Goal: Communication & Community: Participate in discussion

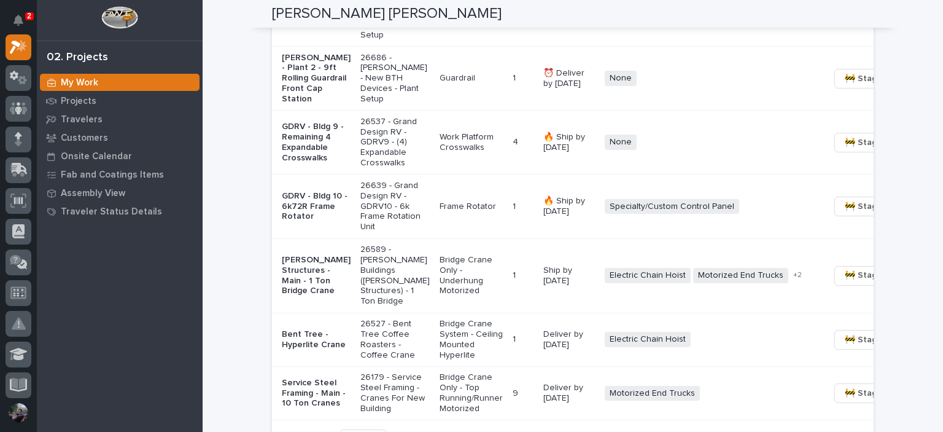
scroll to position [1269, 0]
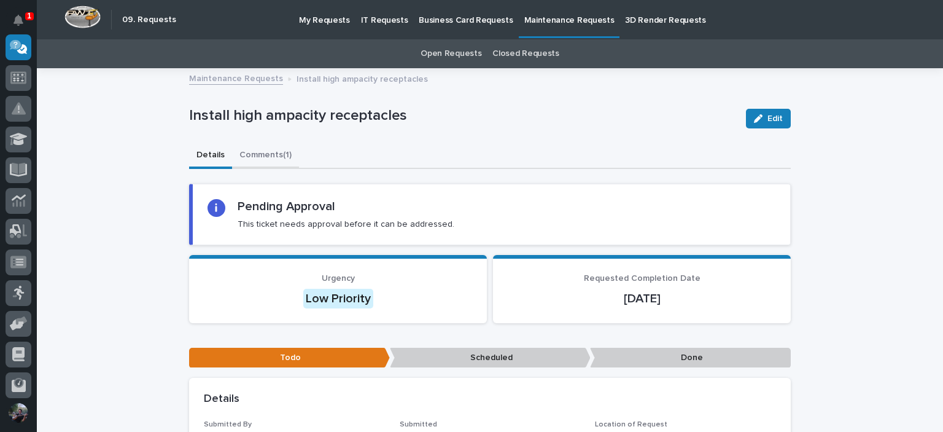
click at [274, 150] on button "Comments (1)" at bounding box center [265, 156] width 67 height 26
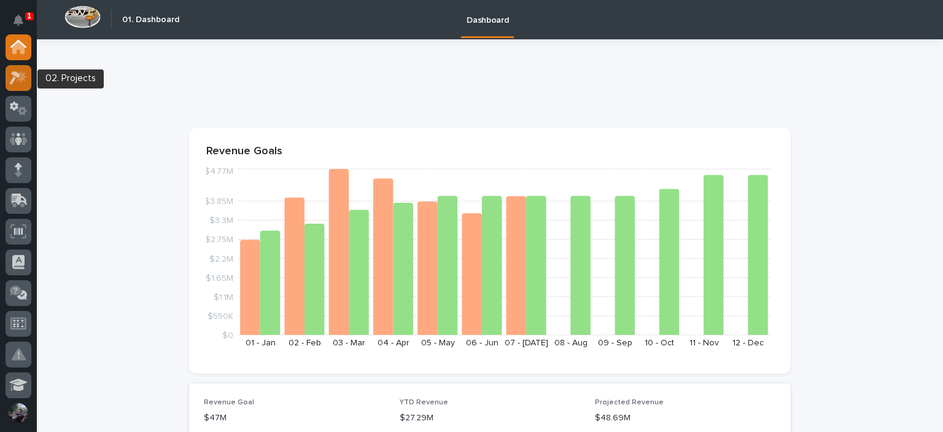
click at [12, 87] on div at bounding box center [19, 78] width 26 height 26
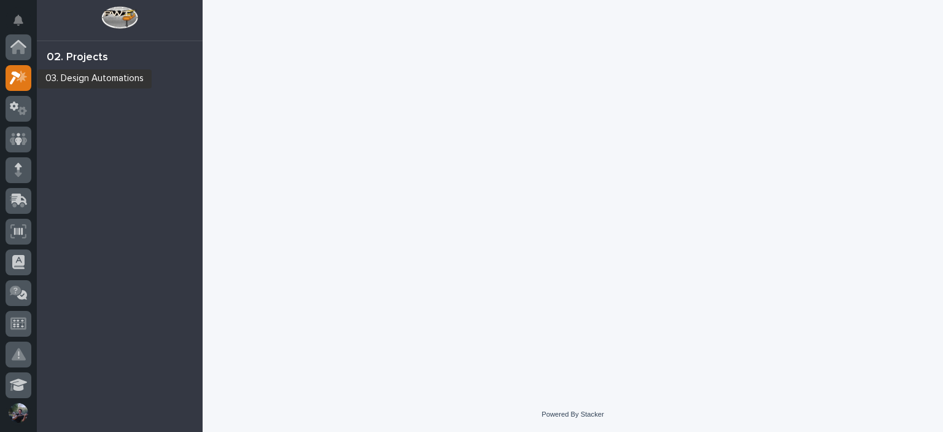
scroll to position [31, 0]
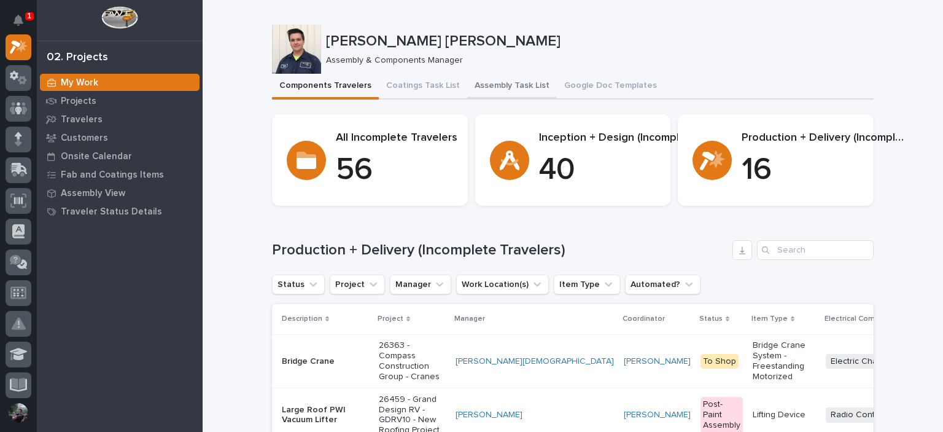
click at [517, 80] on button "Assembly Task List" at bounding box center [512, 87] width 90 height 26
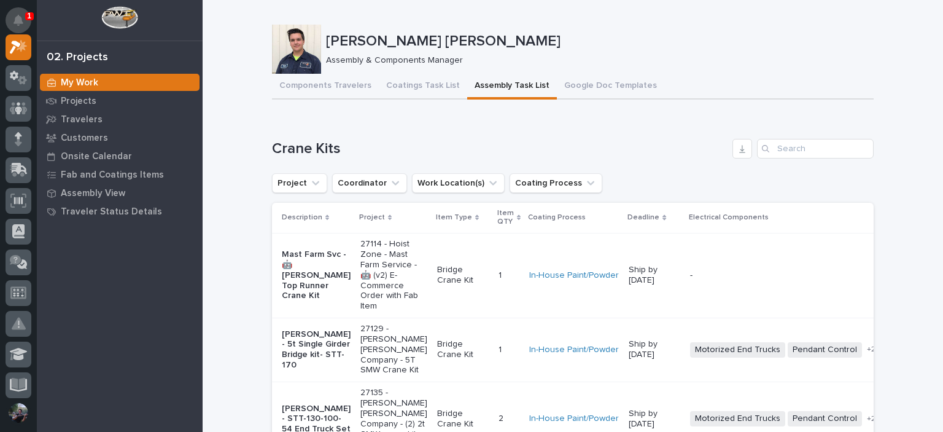
click at [23, 13] on button "Notifications" at bounding box center [19, 20] width 26 height 26
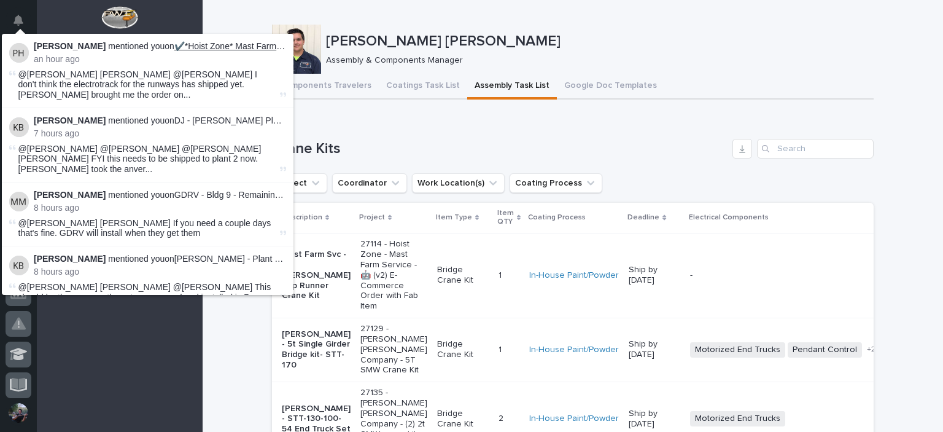
click at [227, 49] on link "✔️*Hoist Zone* Mast Farm Svc - 🤖 [PERSON_NAME] Top Runner Crane Kit" at bounding box center [321, 46] width 295 height 10
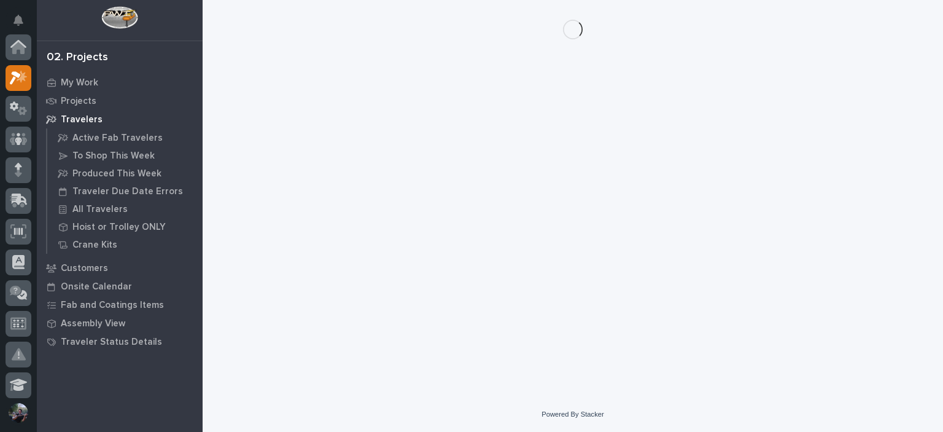
scroll to position [31, 0]
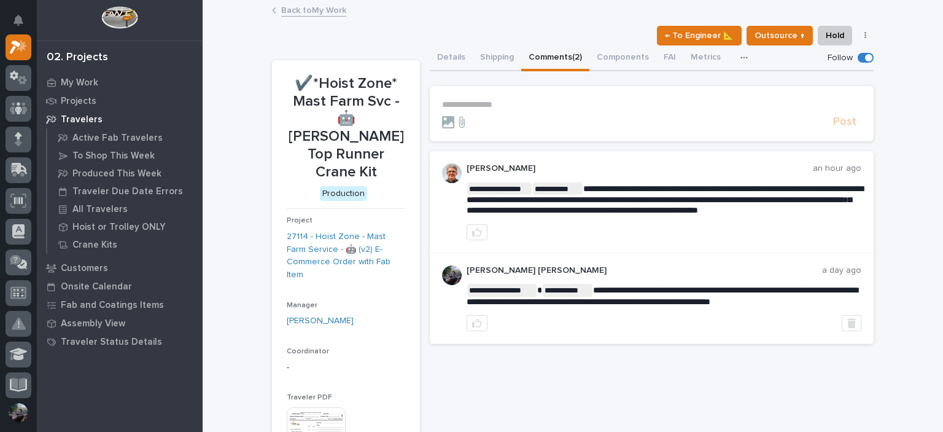
click at [461, 99] on p "**********" at bounding box center [651, 104] width 419 height 10
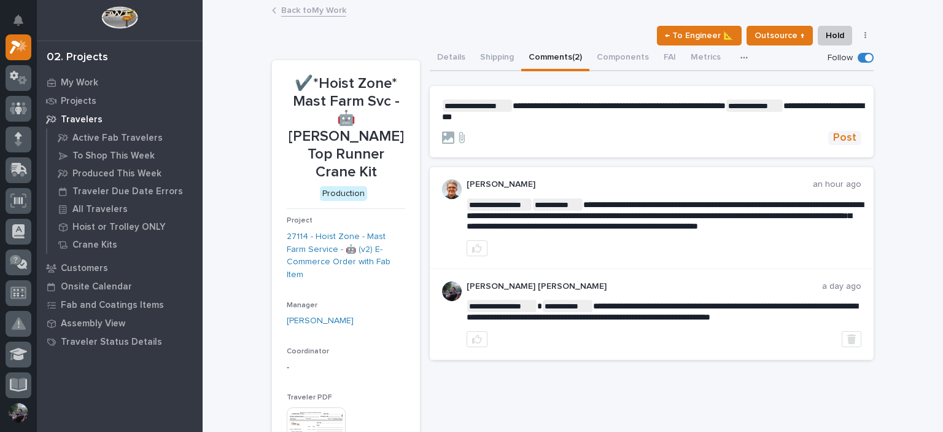
click at [837, 133] on span "Post" at bounding box center [844, 138] width 23 height 14
